Goal: Find specific page/section: Find specific page/section

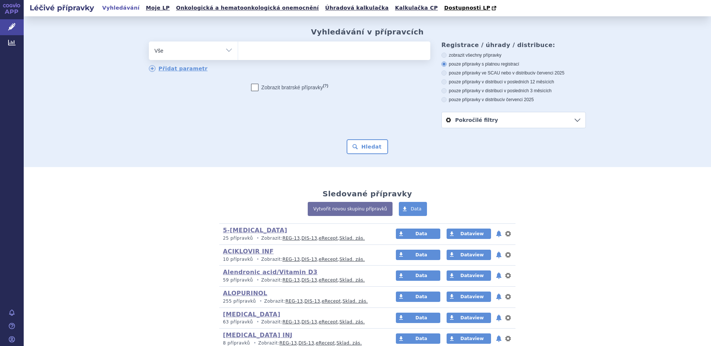
click at [220, 48] on select "Vše Přípravek/SUKL kód MAH VPOIS ATC/Aktivní látka Léková forma Síla" at bounding box center [193, 49] width 89 height 17
select select "filter-atc-group"
click at [149, 42] on select "Vše Přípravek/SUKL kód MAH VPOIS ATC/Aktivní látka Léková forma Síla" at bounding box center [193, 49] width 89 height 17
click at [290, 54] on ul at bounding box center [334, 49] width 192 height 16
click at [238, 54] on select at bounding box center [238, 50] width 0 height 19
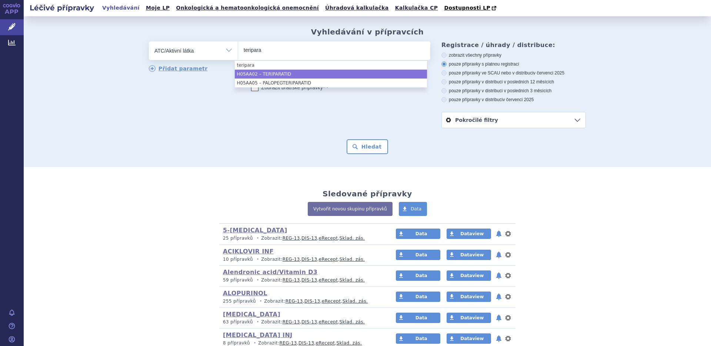
type input "teripara"
select select "H05AA02"
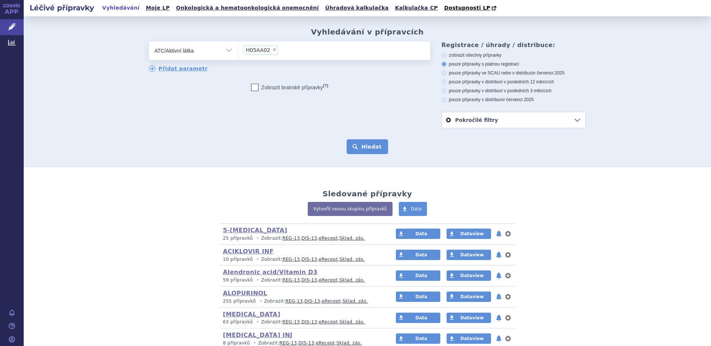
click at [364, 146] on button "Hledat" at bounding box center [367, 146] width 42 height 15
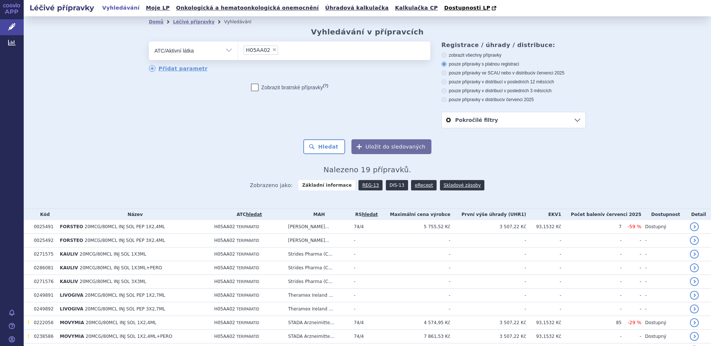
click at [388, 185] on link "DIS-13" at bounding box center [397, 185] width 22 height 10
